Goal: Task Accomplishment & Management: Manage account settings

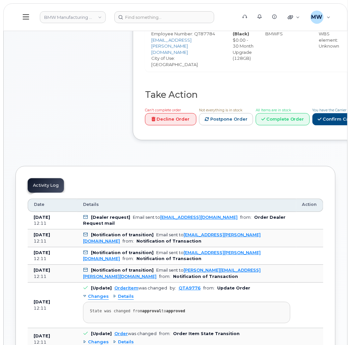
scroll to position [445, 0]
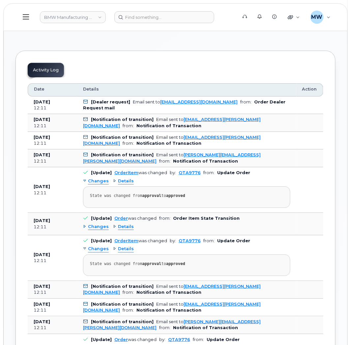
click at [313, 10] on link "Confirm Carrier Order" at bounding box center [347, 4] width 68 height 12
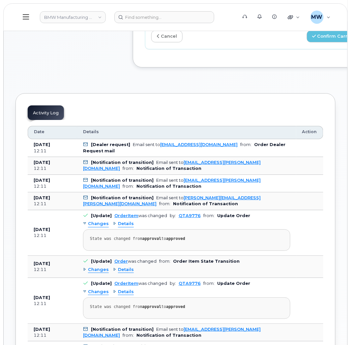
click at [298, 20] on input "Carrier Order Number" at bounding box center [322, 14] width 106 height 12
paste input "771995300"
type input "771995300"
click at [319, 43] on button "Confirm Carrier Order" at bounding box center [341, 36] width 68 height 12
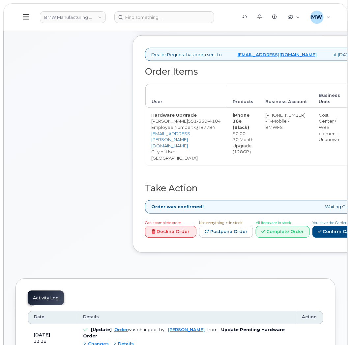
scroll to position [247, 0]
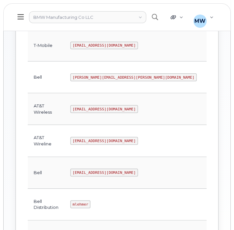
scroll to position [165, 0]
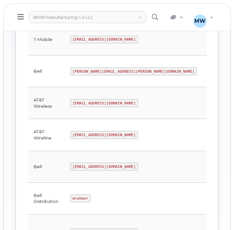
click at [209, 198] on code "]zyL>-0?8AQ5" at bounding box center [224, 198] width 31 height 8
drag, startPoint x: 156, startPoint y: 195, endPoint x: 132, endPoint y: 196, distance: 23.8
click at [209, 196] on code "]zyL>-0?8AQ5" at bounding box center [224, 198] width 31 height 8
drag, startPoint x: 158, startPoint y: 197, endPoint x: 133, endPoint y: 197, distance: 25.7
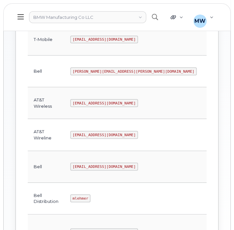
click at [209, 197] on code "]zyL>-0?8AQ5" at bounding box center [224, 198] width 31 height 8
copy code "]zyL>-0?8AQ5"
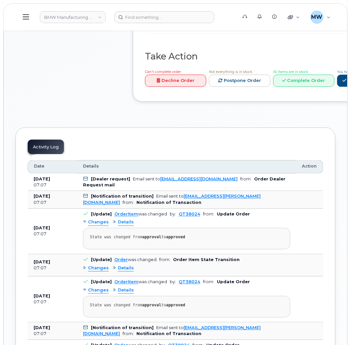
scroll to position [693, 0]
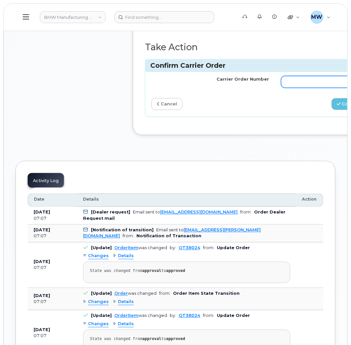
click at [282, 88] on input "Carrier Order Number" at bounding box center [340, 82] width 118 height 12
paste input "1036343"
type input "1036343"
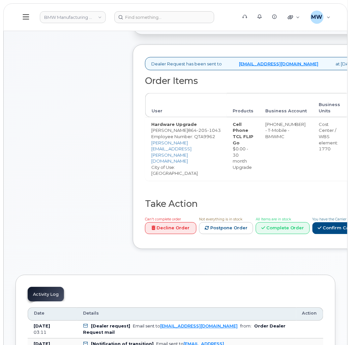
scroll to position [247, 0]
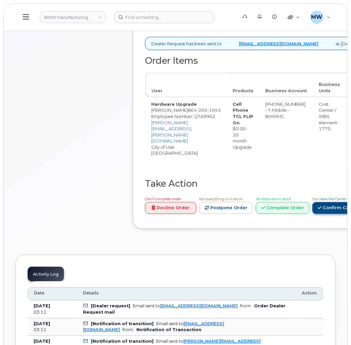
click at [313, 214] on link "Confirm Carrier Order" at bounding box center [347, 208] width 68 height 12
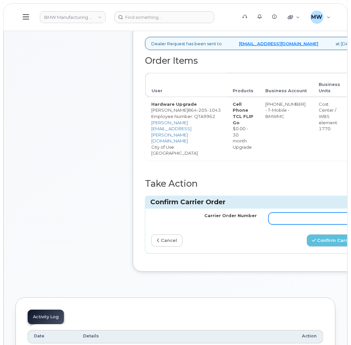
click at [282, 224] on input "Carrier Order Number" at bounding box center [322, 219] width 106 height 12
paste input "771995450"
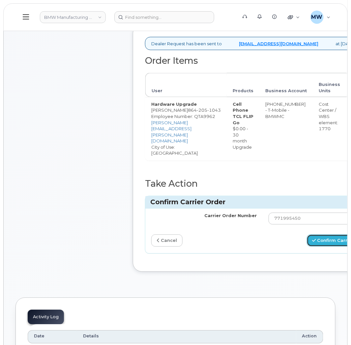
click at [324, 247] on button "Confirm Carrier Order" at bounding box center [341, 240] width 68 height 12
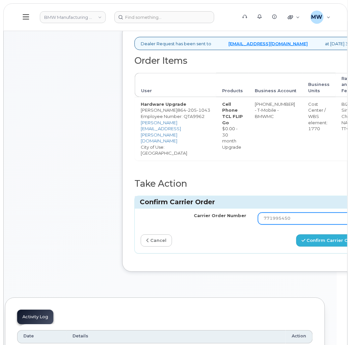
type input "771995450"
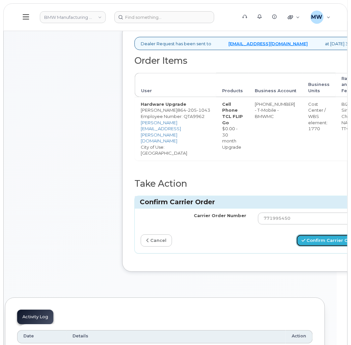
click at [310, 247] on button "Confirm Carrier Order" at bounding box center [331, 240] width 68 height 12
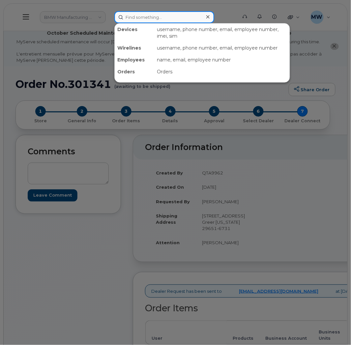
click at [148, 21] on input at bounding box center [165, 17] width 100 height 12
paste input "8648007980"
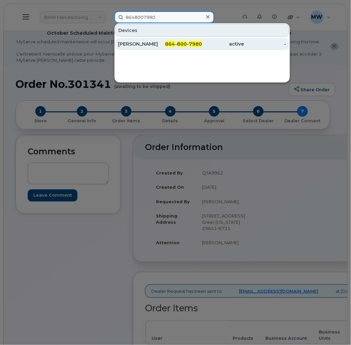
type input "8648007980"
click at [138, 47] on div "[PERSON_NAME]" at bounding box center [139, 44] width 42 height 7
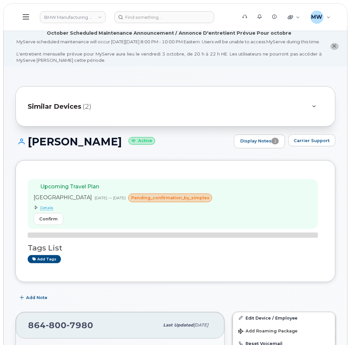
drag, startPoint x: 103, startPoint y: 150, endPoint x: 30, endPoint y: 146, distance: 73.4
click at [26, 147] on h1 "[PERSON_NAME] Active" at bounding box center [123, 142] width 215 height 12
copy h1 "[PERSON_NAME]"
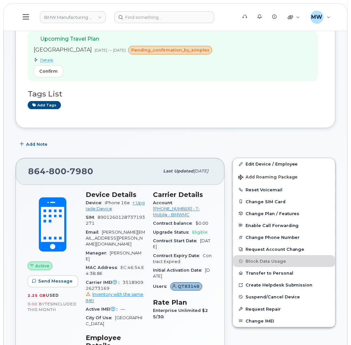
scroll to position [148, 0]
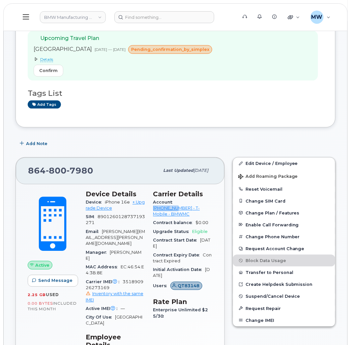
drag, startPoint x: 174, startPoint y: 210, endPoint x: 203, endPoint y: 212, distance: 28.8
click at [203, 212] on div "Account [PHONE_NUMBER] - T-Mobile - BMWMC" at bounding box center [183, 208] width 60 height 21
copy link "972523090"
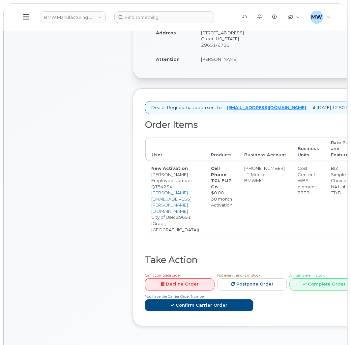
scroll to position [198, 0]
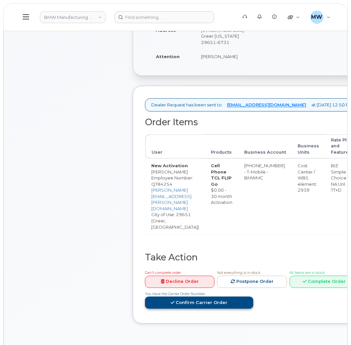
click at [254, 296] on link "Confirm Carrier Order" at bounding box center [199, 302] width 109 height 12
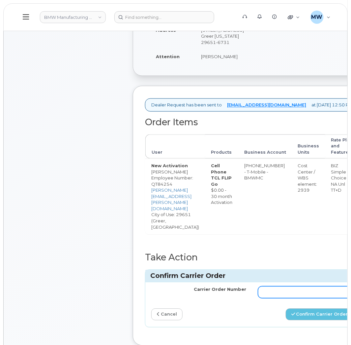
click at [283, 287] on input "Carrier Order Number" at bounding box center [305, 292] width 95 height 12
paste input "771995606"
type input "771995606"
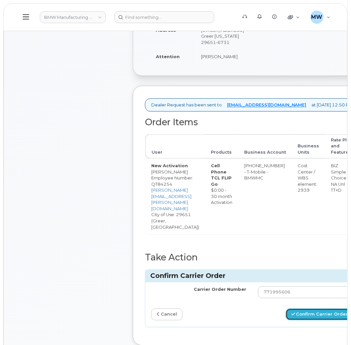
click at [295, 312] on icon "submit" at bounding box center [294, 314] width 4 height 4
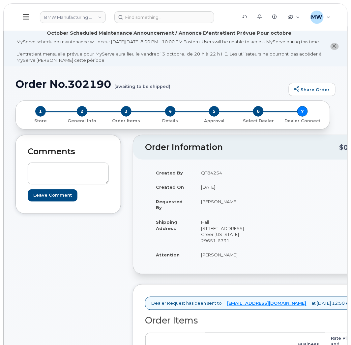
scroll to position [198, 0]
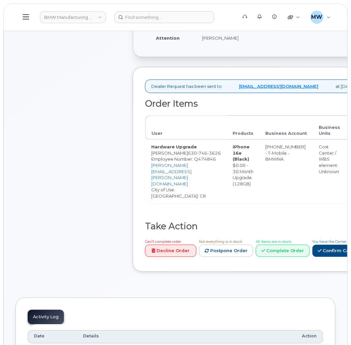
scroll to position [247, 0]
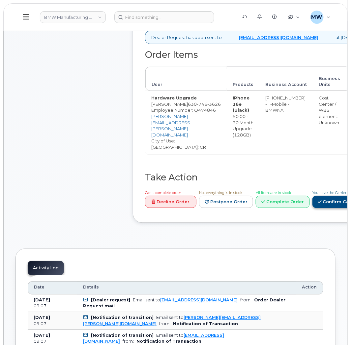
click at [313, 208] on link "Confirm Carrier Order" at bounding box center [347, 202] width 68 height 12
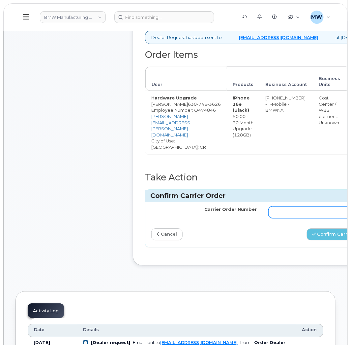
click at [288, 218] on input "Carrier Order Number" at bounding box center [322, 212] width 106 height 12
paste input "771995683"
type input "771995683"
click at [318, 241] on button "Confirm Carrier Order" at bounding box center [341, 234] width 68 height 12
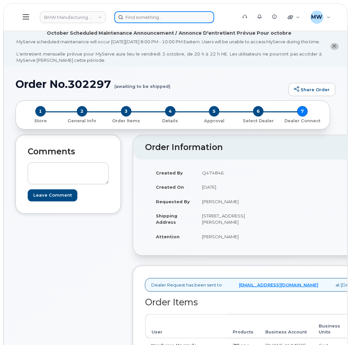
drag, startPoint x: 201, startPoint y: 16, endPoint x: 190, endPoint y: 16, distance: 11.6
click at [197, 16] on input at bounding box center [165, 17] width 100 height 12
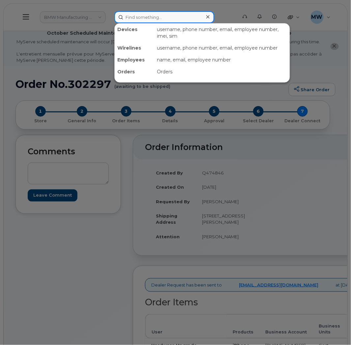
paste input "3305239866"
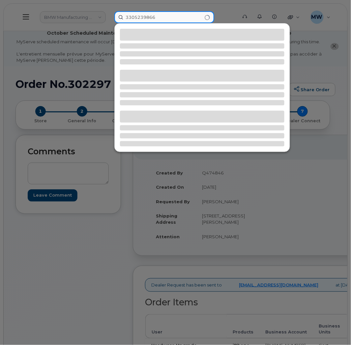
type input "3305239866"
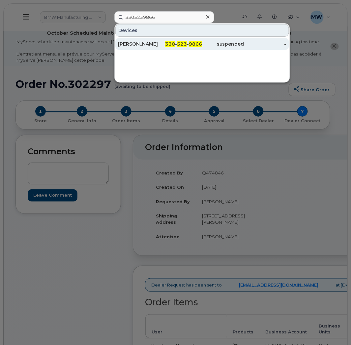
click at [158, 41] on div "KYLE A KRANZ" at bounding box center [139, 44] width 42 height 7
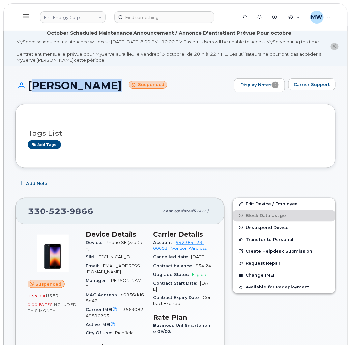
drag, startPoint x: 111, startPoint y: 90, endPoint x: 28, endPoint y: 91, distance: 82.5
click at [28, 91] on h1 "KYLE A KRANZ Suspended" at bounding box center [123, 86] width 215 height 12
copy h1 "[PERSON_NAME]"
click at [274, 210] on link "Edit Device / Employee" at bounding box center [284, 204] width 102 height 12
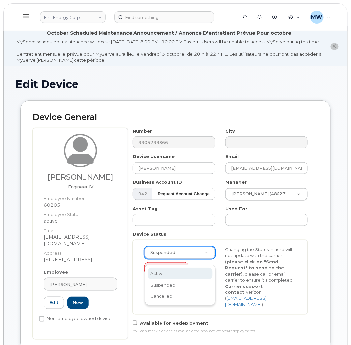
scroll to position [0, 2]
select select "active"
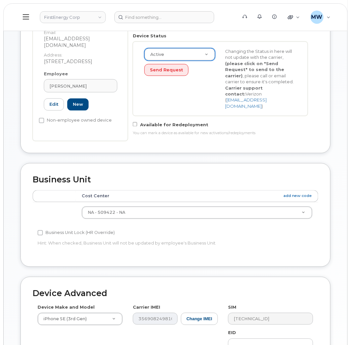
scroll to position [322, 0]
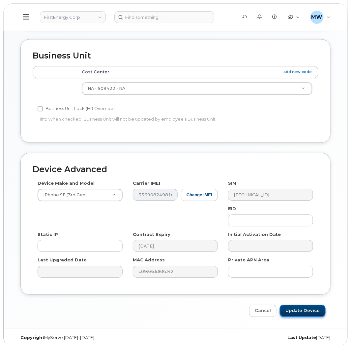
click at [298, 305] on input "Update Device" at bounding box center [303, 310] width 46 height 12
type input "Saving..."
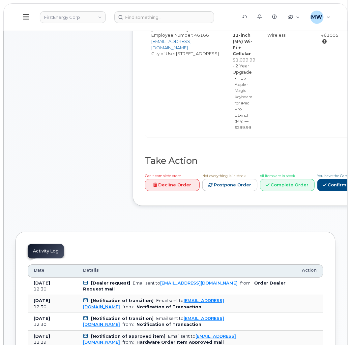
scroll to position [347, 0]
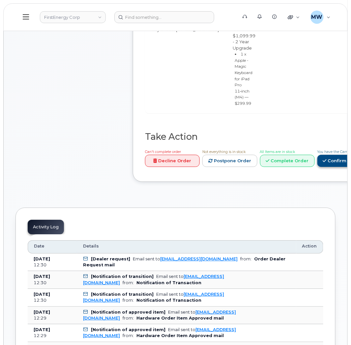
click at [333, 167] on link "Confirm Carrier Order" at bounding box center [352, 160] width 68 height 12
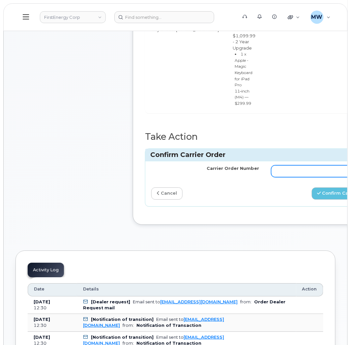
click at [283, 177] on input "Carrier Order Number" at bounding box center [326, 171] width 108 height 12
paste input "MB1000505103736"
type input "MB1000505103736"
drag, startPoint x: 326, startPoint y: 221, endPoint x: 324, endPoint y: 211, distance: 10.5
click at [326, 206] on div "Carrier Order Number MB1000505103736 cancel Confirm Carrier Order" at bounding box center [266, 183] width 240 height 45
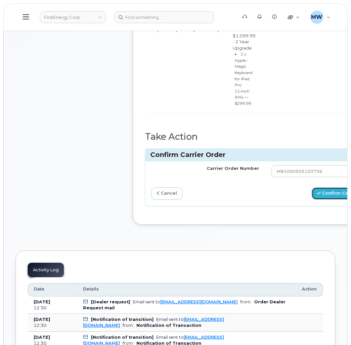
click at [324, 199] on button "Confirm Carrier Order" at bounding box center [346, 193] width 68 height 12
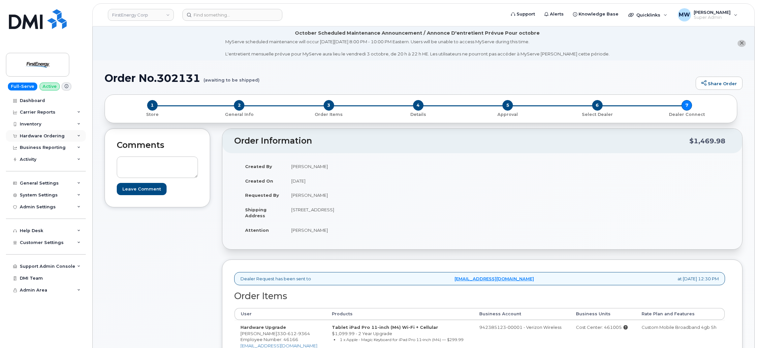
click at [42, 130] on div "Dashboard Carrier Reports Monthly Billing Data Daily Data Pooling Average Costi…" at bounding box center [47, 221] width 82 height 253
click at [43, 134] on div "Hardware Ordering" at bounding box center [42, 135] width 45 height 5
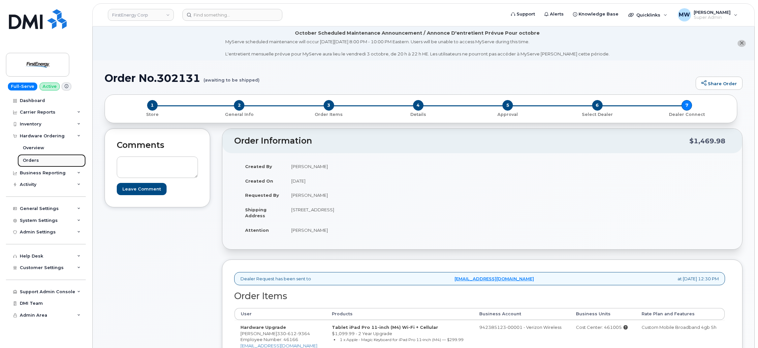
click at [43, 159] on link "Orders" at bounding box center [51, 160] width 68 height 13
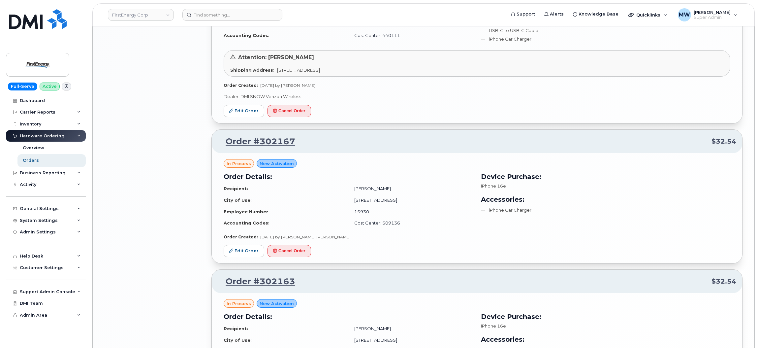
scroll to position [1138, 0]
drag, startPoint x: 227, startPoint y: 18, endPoint x: 231, endPoint y: 17, distance: 4.6
click at [228, 18] on input at bounding box center [232, 15] width 100 height 12
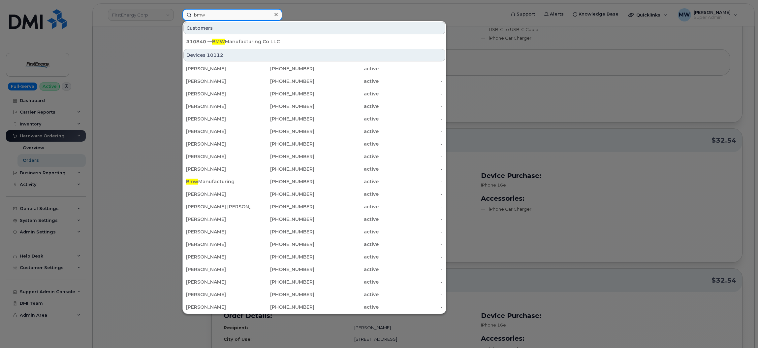
type input "bmw"
click at [238, 38] on div "#10840 — BMW Manufacturing Co LLC" at bounding box center [314, 41] width 257 height 7
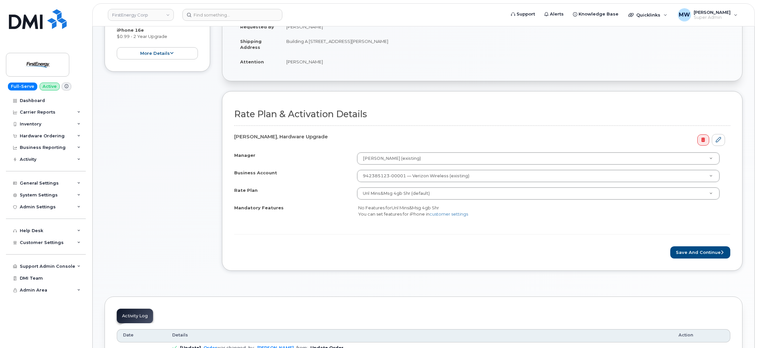
scroll to position [198, 0]
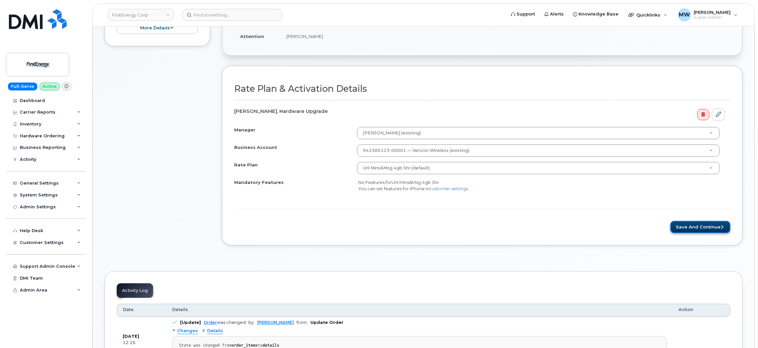
click at [690, 223] on button "Save and Continue" at bounding box center [701, 227] width 60 height 12
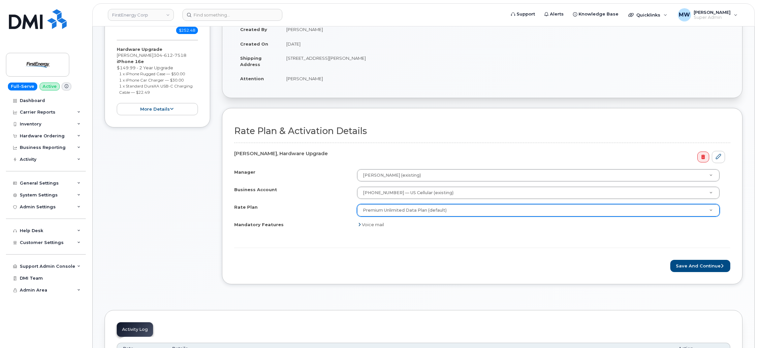
scroll to position [148, 0]
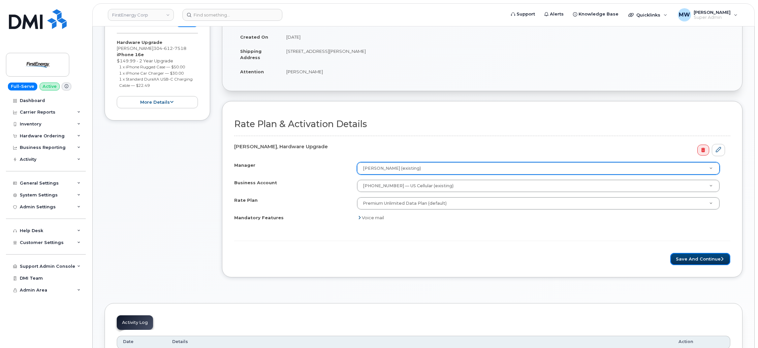
drag, startPoint x: 701, startPoint y: 263, endPoint x: 518, endPoint y: 166, distance: 207.6
click at [701, 263] on button "Save and Continue" at bounding box center [701, 259] width 60 height 12
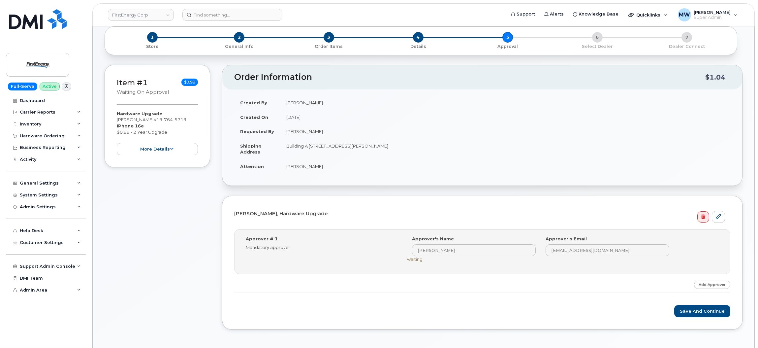
scroll to position [99, 0]
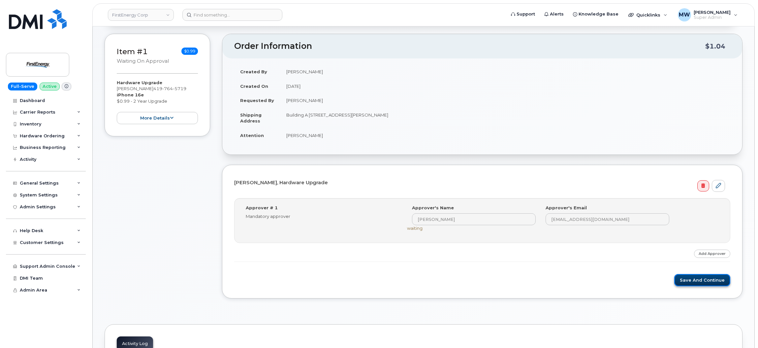
click at [714, 281] on button "Save and Continue" at bounding box center [703, 280] width 56 height 12
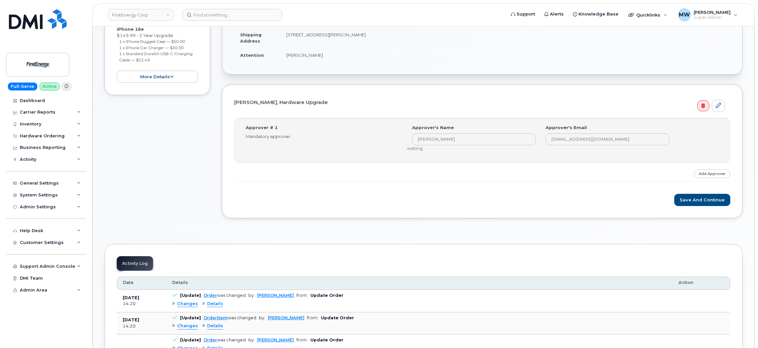
scroll to position [198, 0]
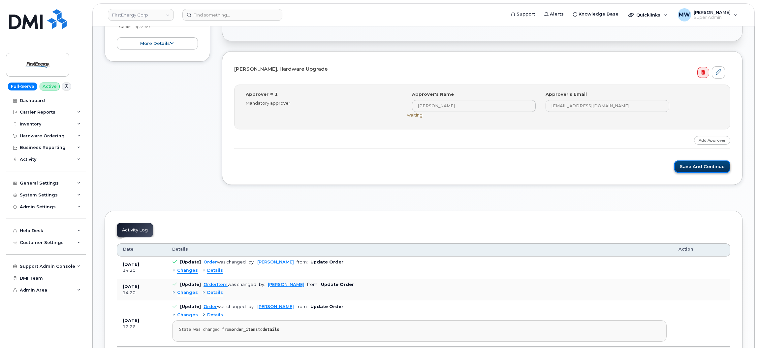
click at [714, 168] on button "Save and Continue" at bounding box center [703, 166] width 56 height 12
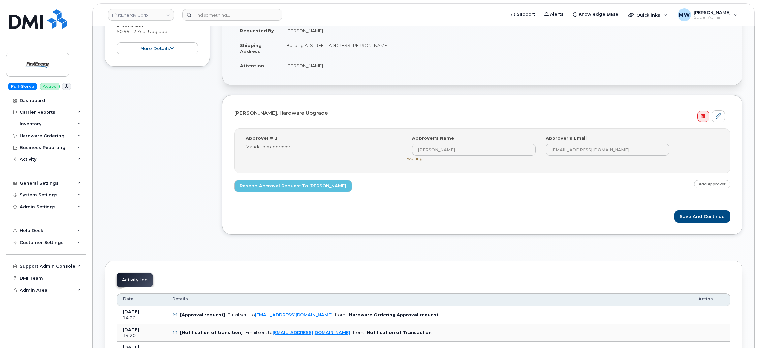
scroll to position [198, 0]
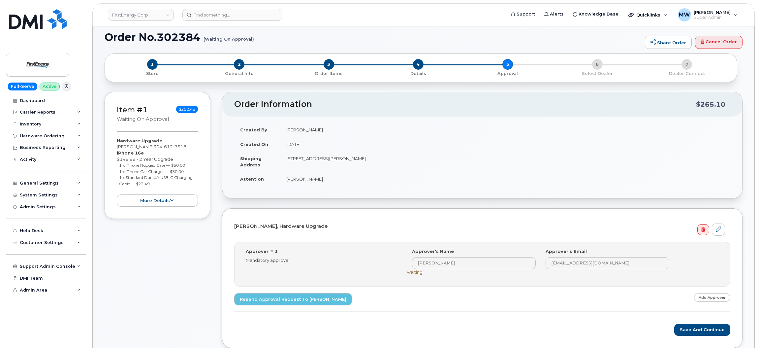
scroll to position [99, 0]
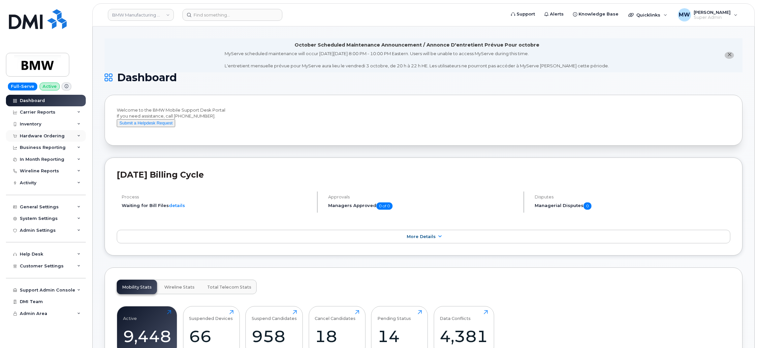
click at [48, 136] on div "Hardware Ordering" at bounding box center [42, 135] width 45 height 5
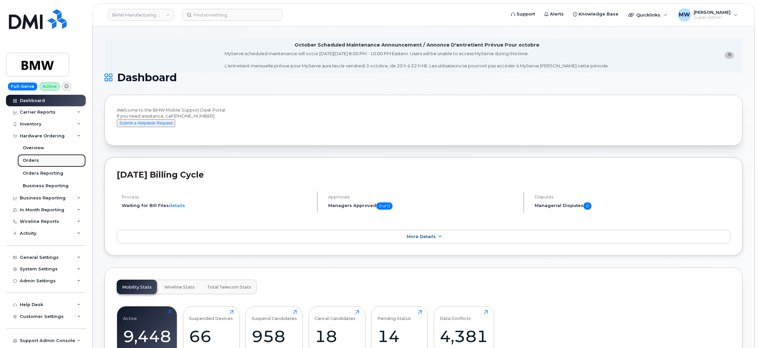
click at [32, 163] on div "Orders" at bounding box center [31, 160] width 16 height 6
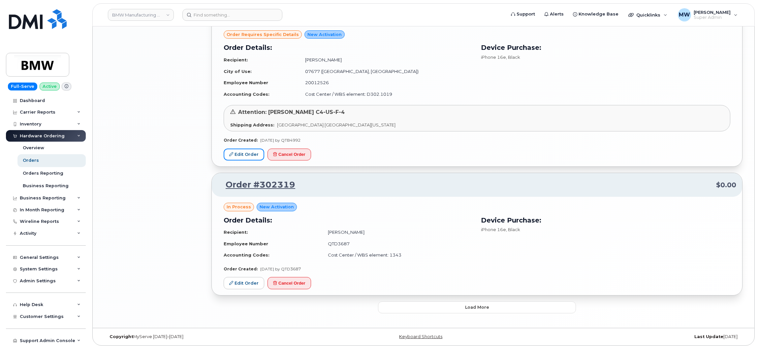
scroll to position [1155, 0]
click at [489, 305] on button "Load more" at bounding box center [477, 306] width 198 height 12
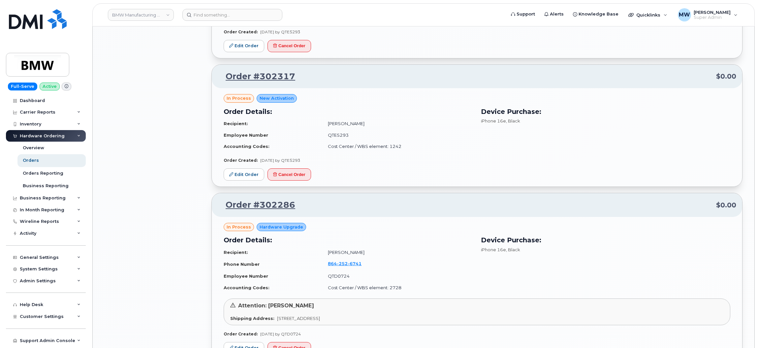
scroll to position [1601, 0]
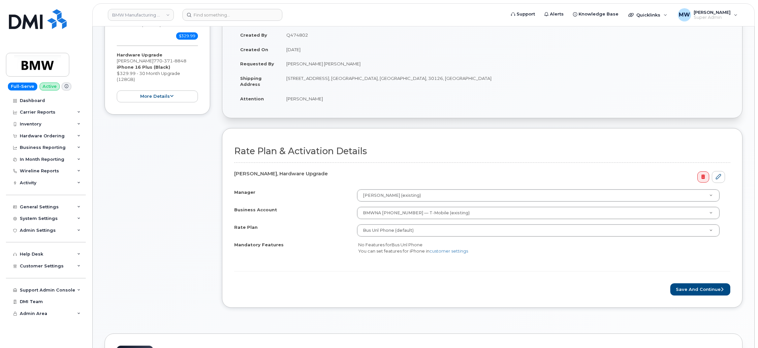
scroll to position [148, 0]
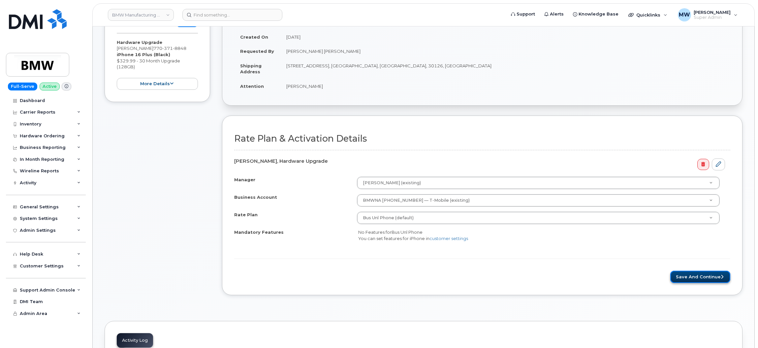
click at [697, 273] on button "Save and Continue" at bounding box center [701, 277] width 60 height 12
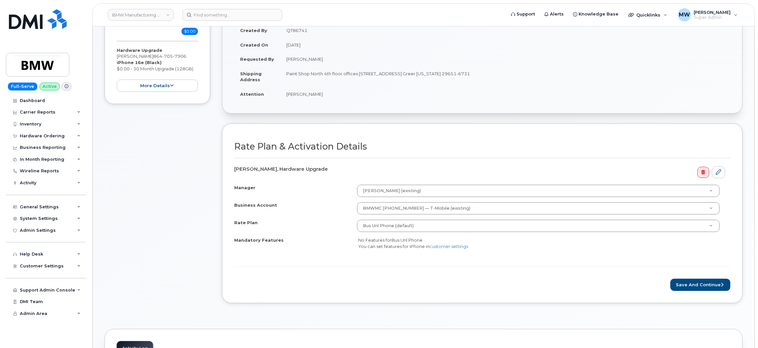
scroll to position [148, 0]
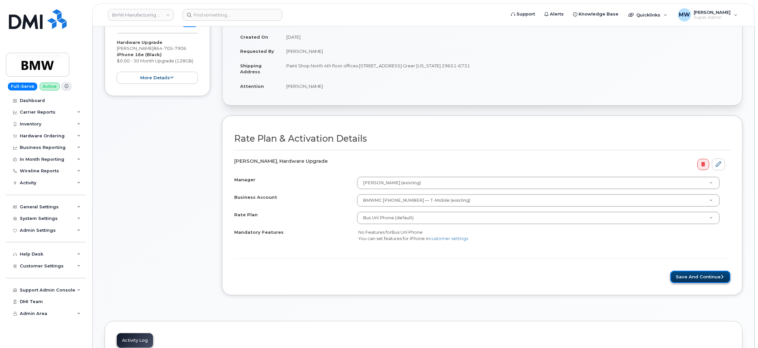
click at [687, 276] on button "Save and Continue" at bounding box center [701, 277] width 60 height 12
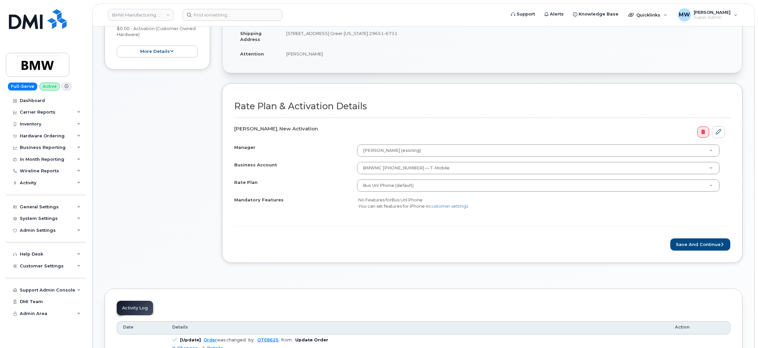
scroll to position [198, 0]
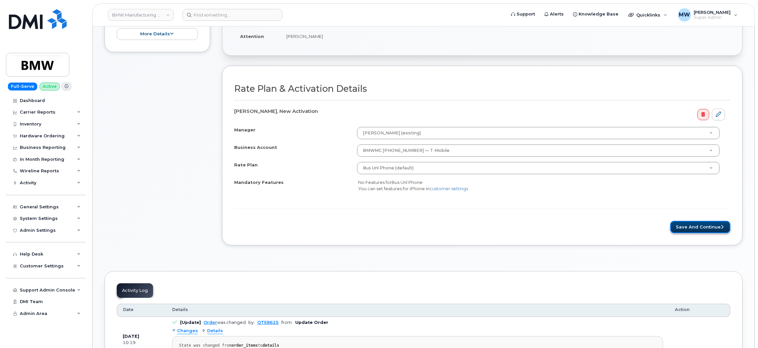
click at [710, 228] on button "Save and Continue" at bounding box center [701, 227] width 60 height 12
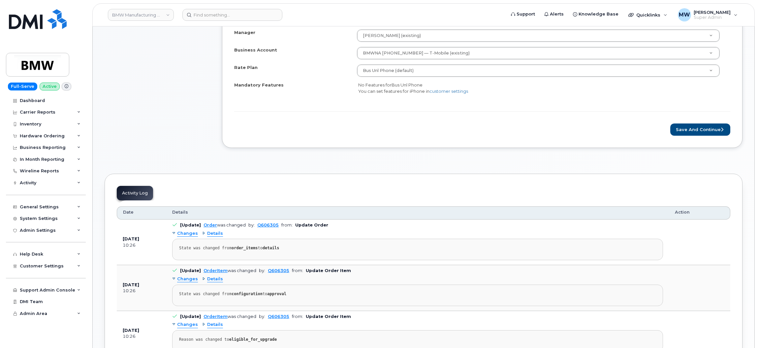
scroll to position [297, 0]
click at [702, 126] on button "Save and Continue" at bounding box center [701, 128] width 60 height 12
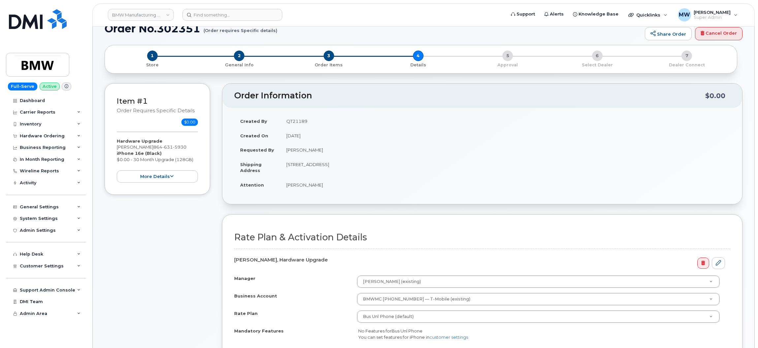
scroll to position [148, 0]
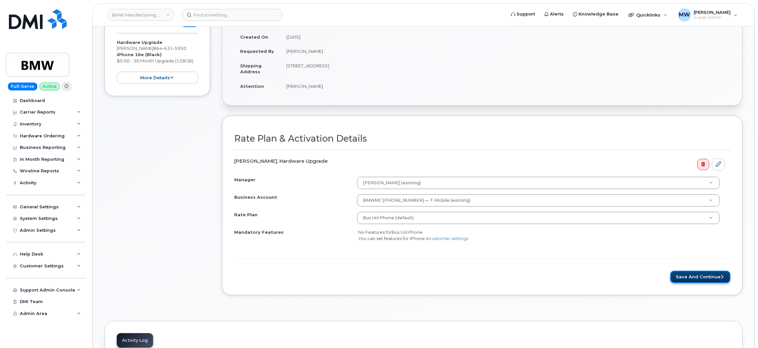
click at [721, 280] on button "Save and Continue" at bounding box center [701, 277] width 60 height 12
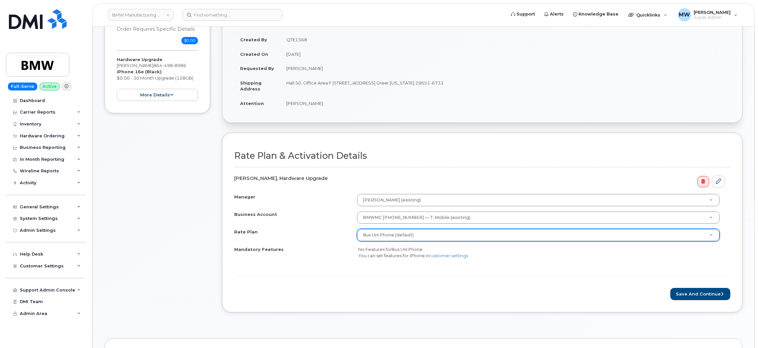
scroll to position [148, 0]
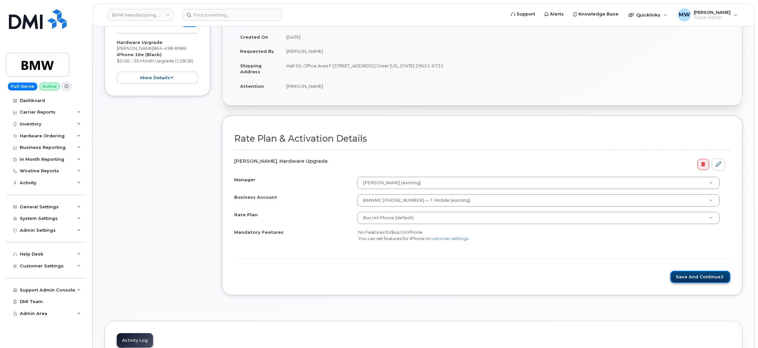
click at [708, 276] on button "Save and Continue" at bounding box center [701, 277] width 60 height 12
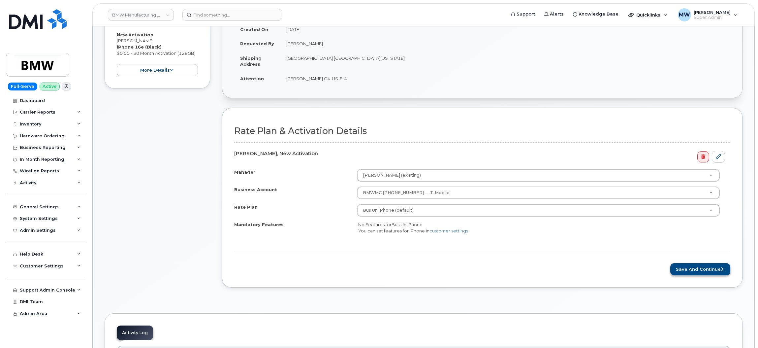
scroll to position [198, 0]
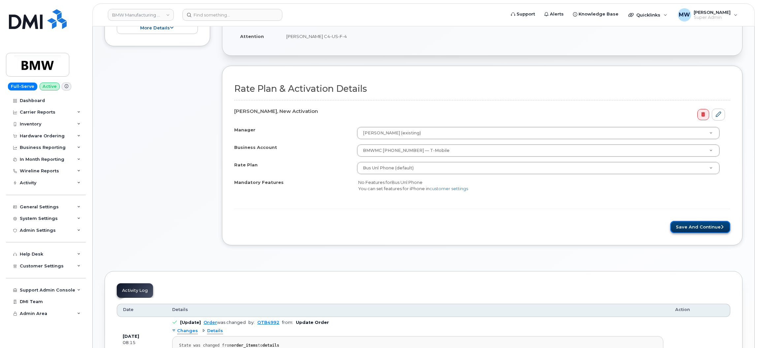
click at [699, 227] on button "Save and Continue" at bounding box center [701, 227] width 60 height 12
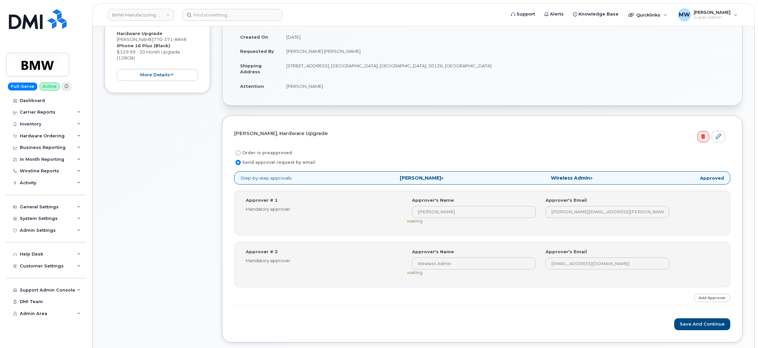
scroll to position [198, 0]
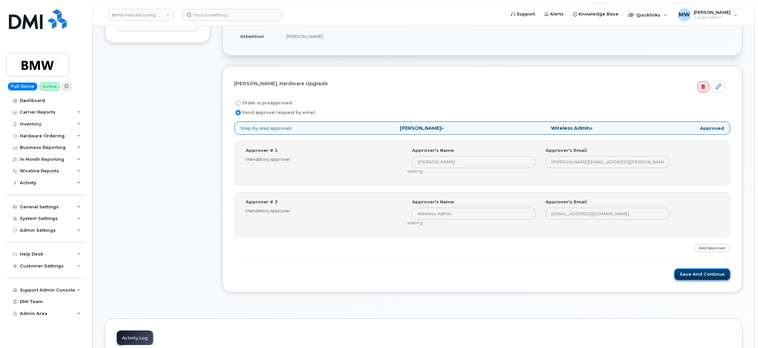
click at [707, 274] on button "Save and Continue" at bounding box center [703, 274] width 56 height 12
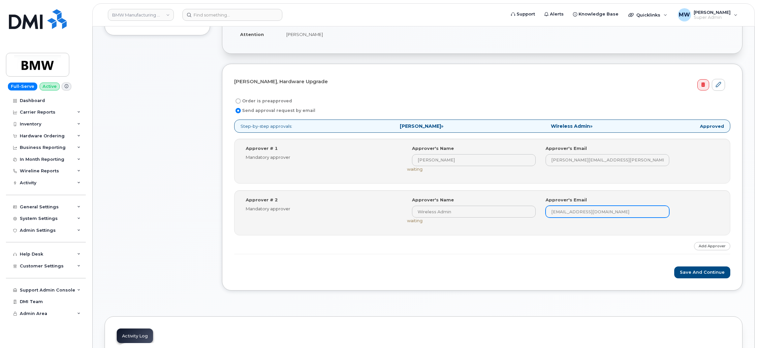
scroll to position [297, 0]
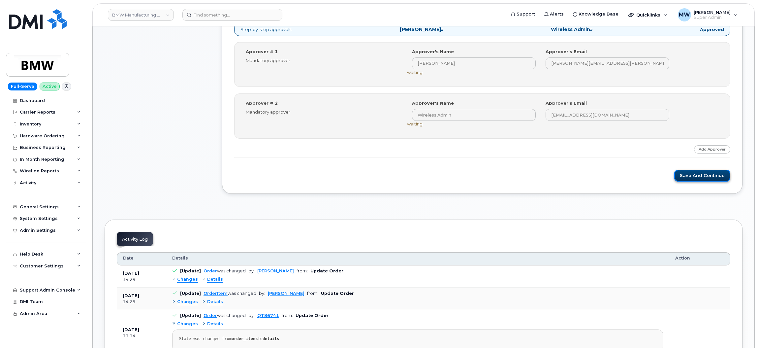
click at [700, 175] on button "Save and Continue" at bounding box center [703, 176] width 56 height 12
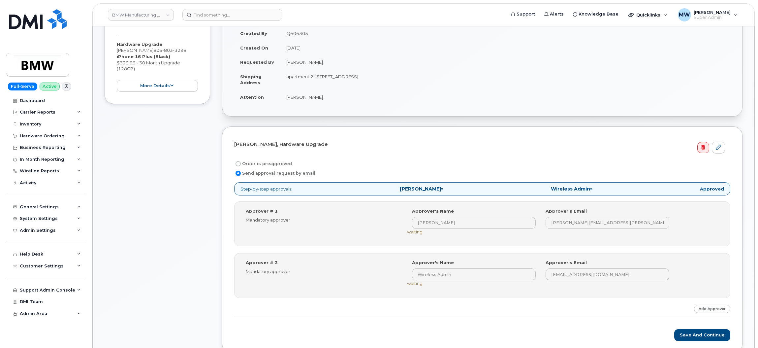
scroll to position [198, 0]
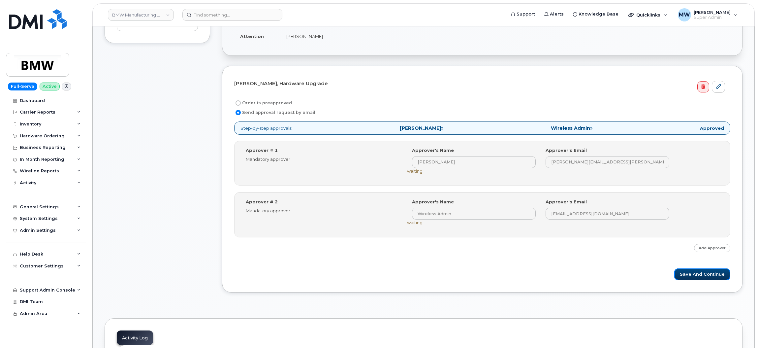
drag, startPoint x: 688, startPoint y: 278, endPoint x: 549, endPoint y: 103, distance: 223.8
click at [688, 277] on button "Save and Continue" at bounding box center [703, 274] width 56 height 12
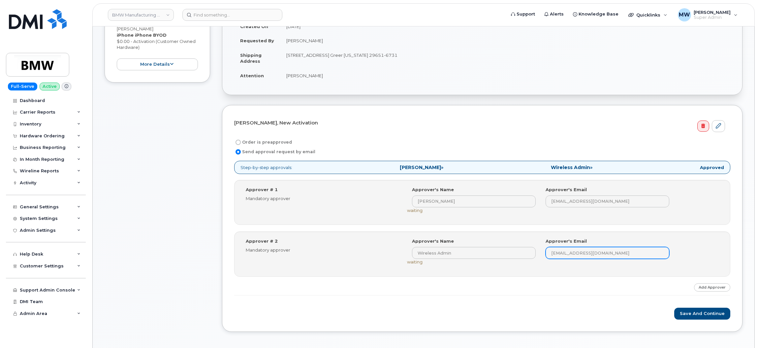
scroll to position [198, 0]
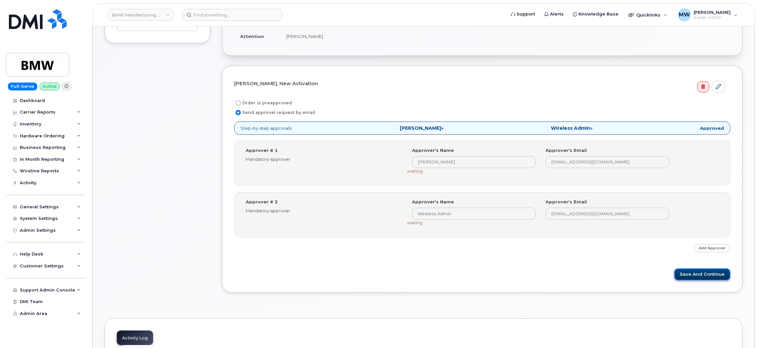
click at [696, 278] on button "Save and Continue" at bounding box center [703, 274] width 56 height 12
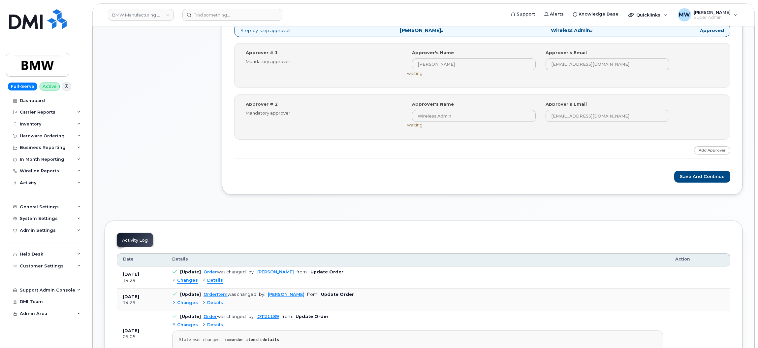
scroll to position [297, 0]
click at [693, 179] on button "Save and Continue" at bounding box center [703, 176] width 56 height 12
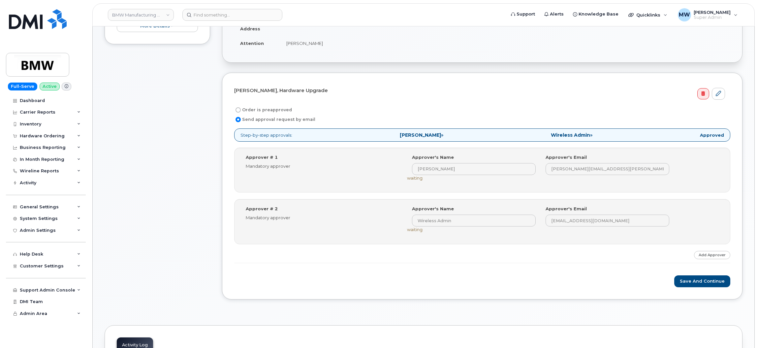
scroll to position [198, 0]
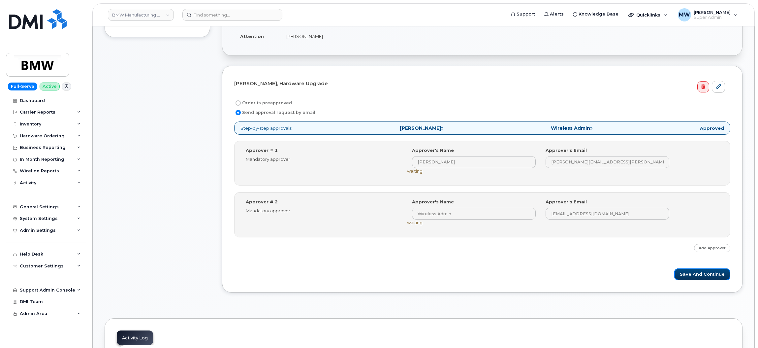
drag, startPoint x: 700, startPoint y: 274, endPoint x: 637, endPoint y: 37, distance: 245.4
click at [700, 273] on button "Save and Continue" at bounding box center [703, 274] width 56 height 12
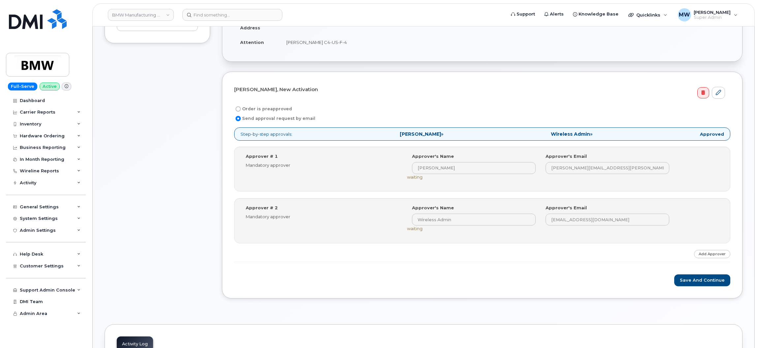
scroll to position [198, 0]
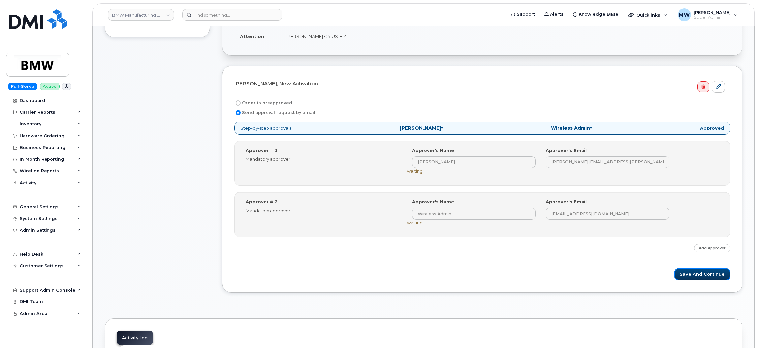
drag, startPoint x: 706, startPoint y: 279, endPoint x: 553, endPoint y: 46, distance: 278.6
click at [706, 277] on button "Save and Continue" at bounding box center [703, 274] width 56 height 12
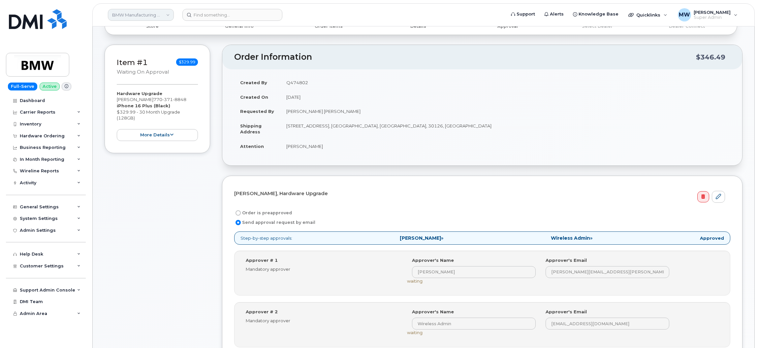
scroll to position [198, 0]
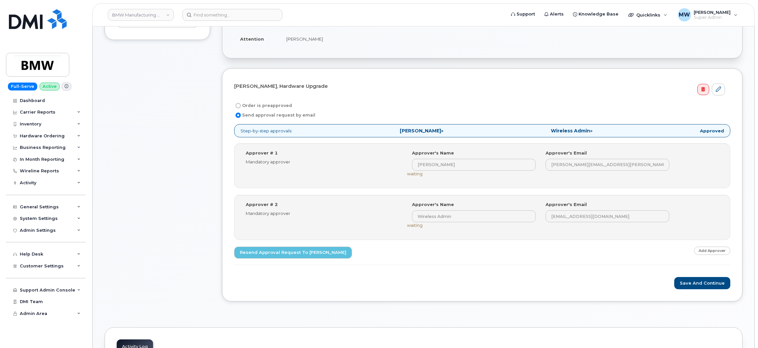
scroll to position [198, 0]
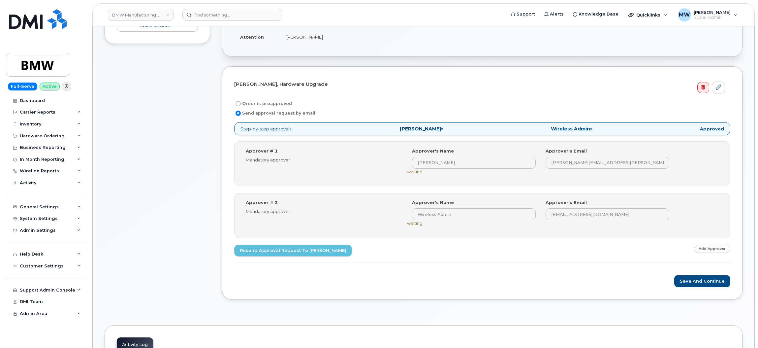
scroll to position [198, 0]
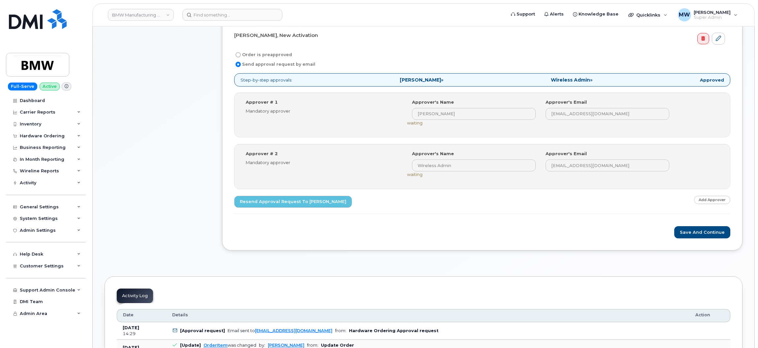
scroll to position [247, 0]
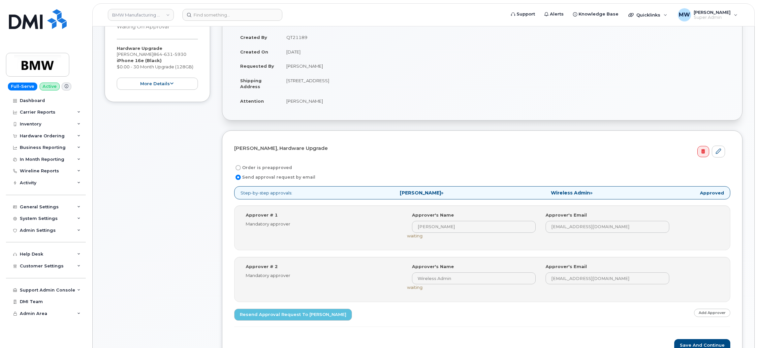
scroll to position [148, 0]
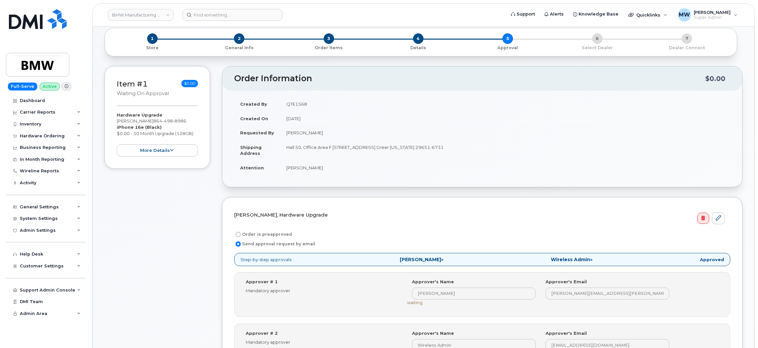
scroll to position [148, 0]
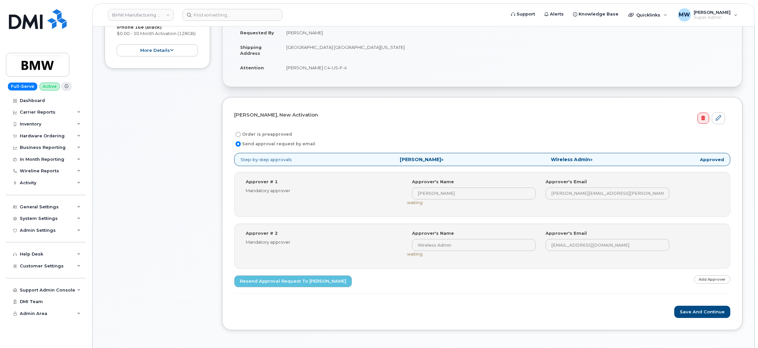
scroll to position [247, 0]
